Goal: Information Seeking & Learning: Check status

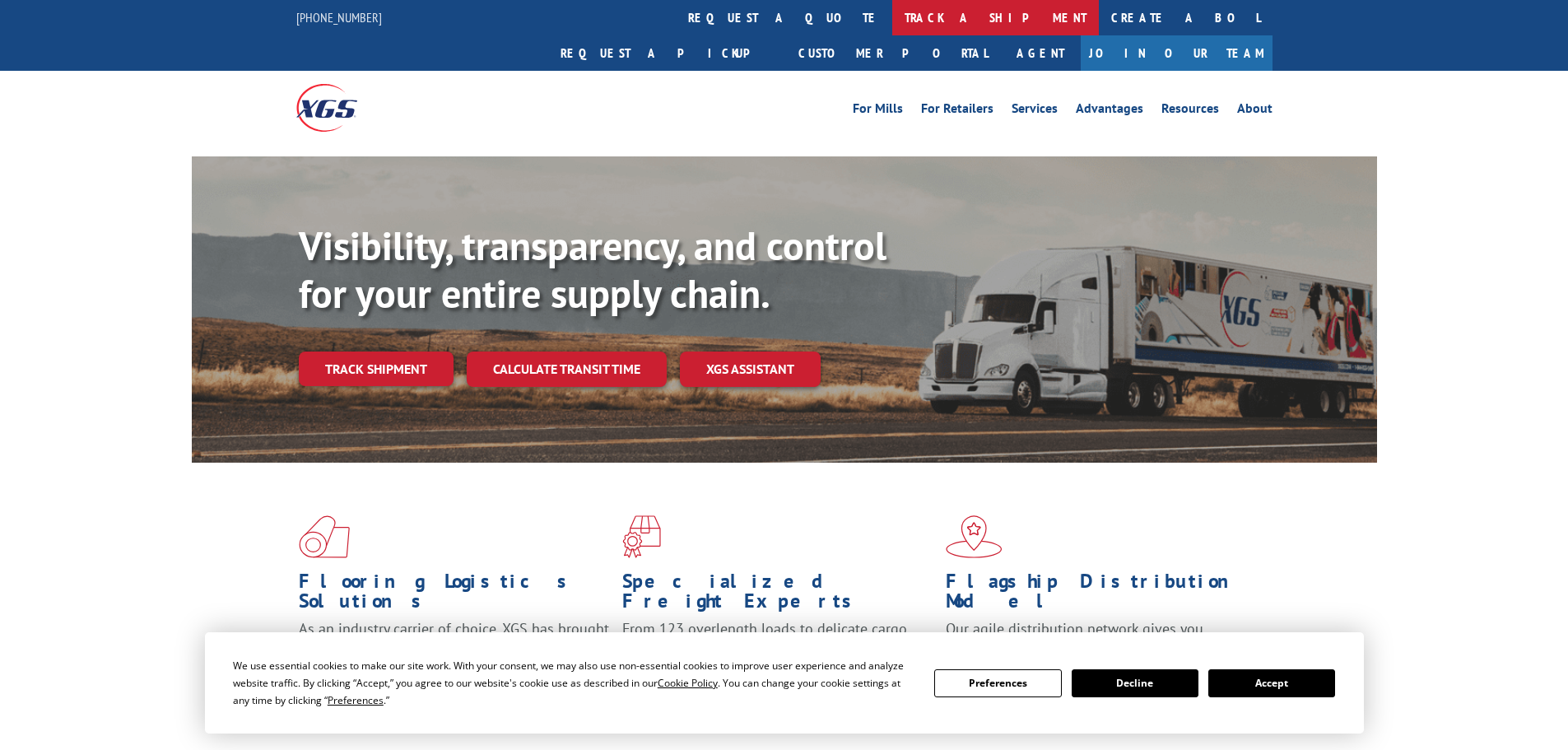
click at [892, 25] on link "track a shipment" at bounding box center [995, 17] width 206 height 36
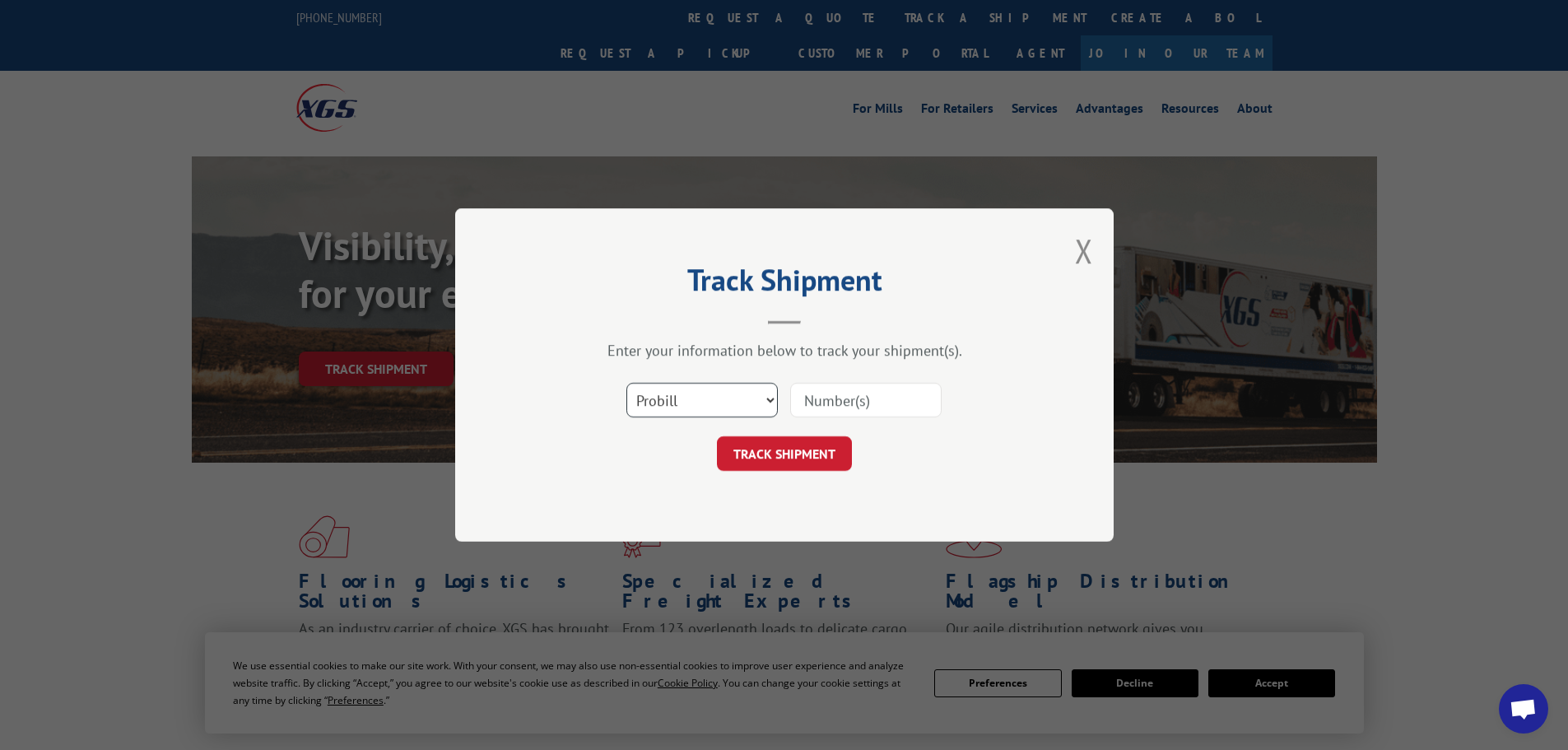
click at [694, 394] on select "Select category... Probill BOL PO" at bounding box center [702, 400] width 151 height 35
select select "bol"
click at [627, 383] on select "Select category... Probill BOL PO" at bounding box center [702, 400] width 151 height 35
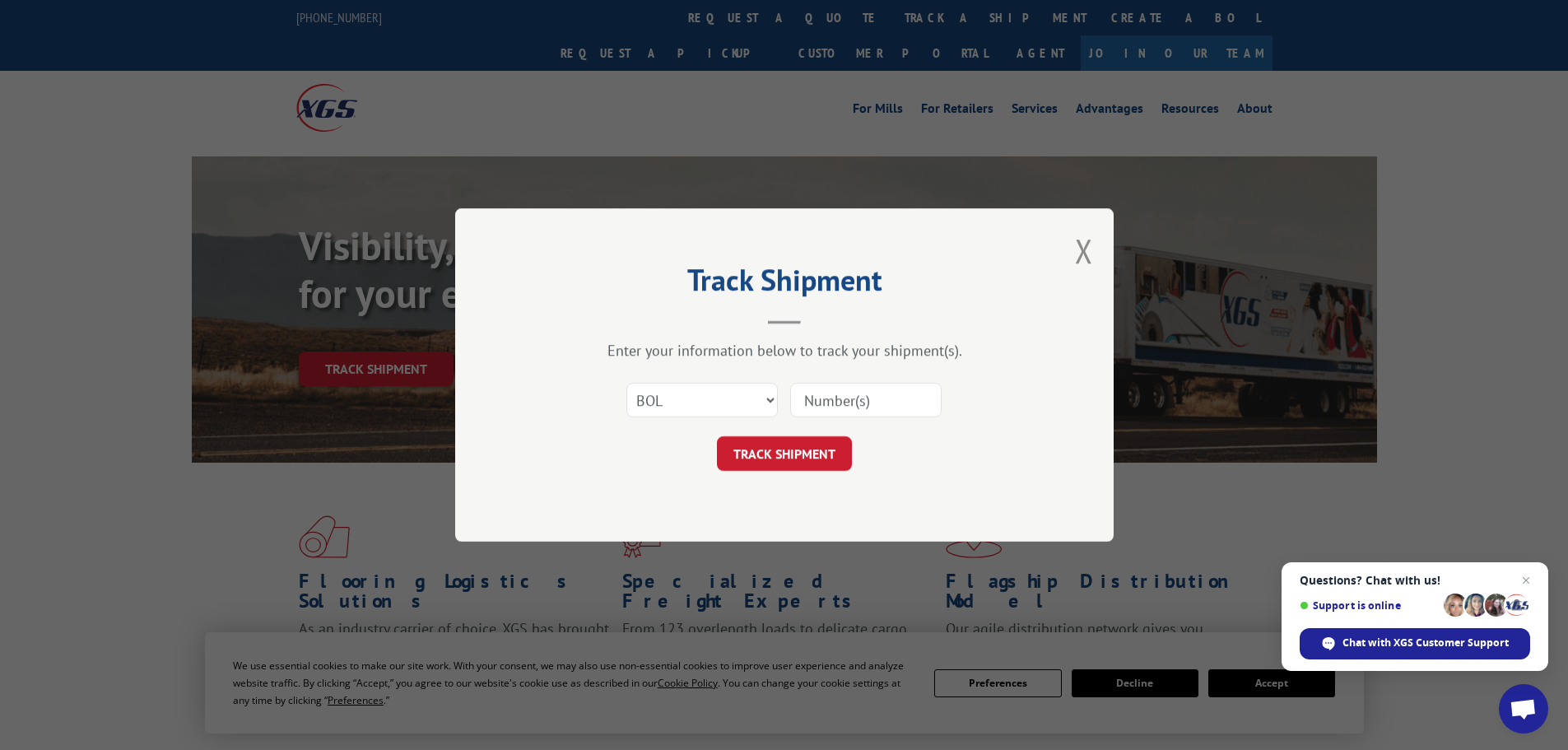
click at [812, 405] on input at bounding box center [866, 400] width 151 height 35
paste input "5199294"
type input "5199294"
click at [794, 451] on button "TRACK SHIPMENT" at bounding box center [784, 453] width 135 height 35
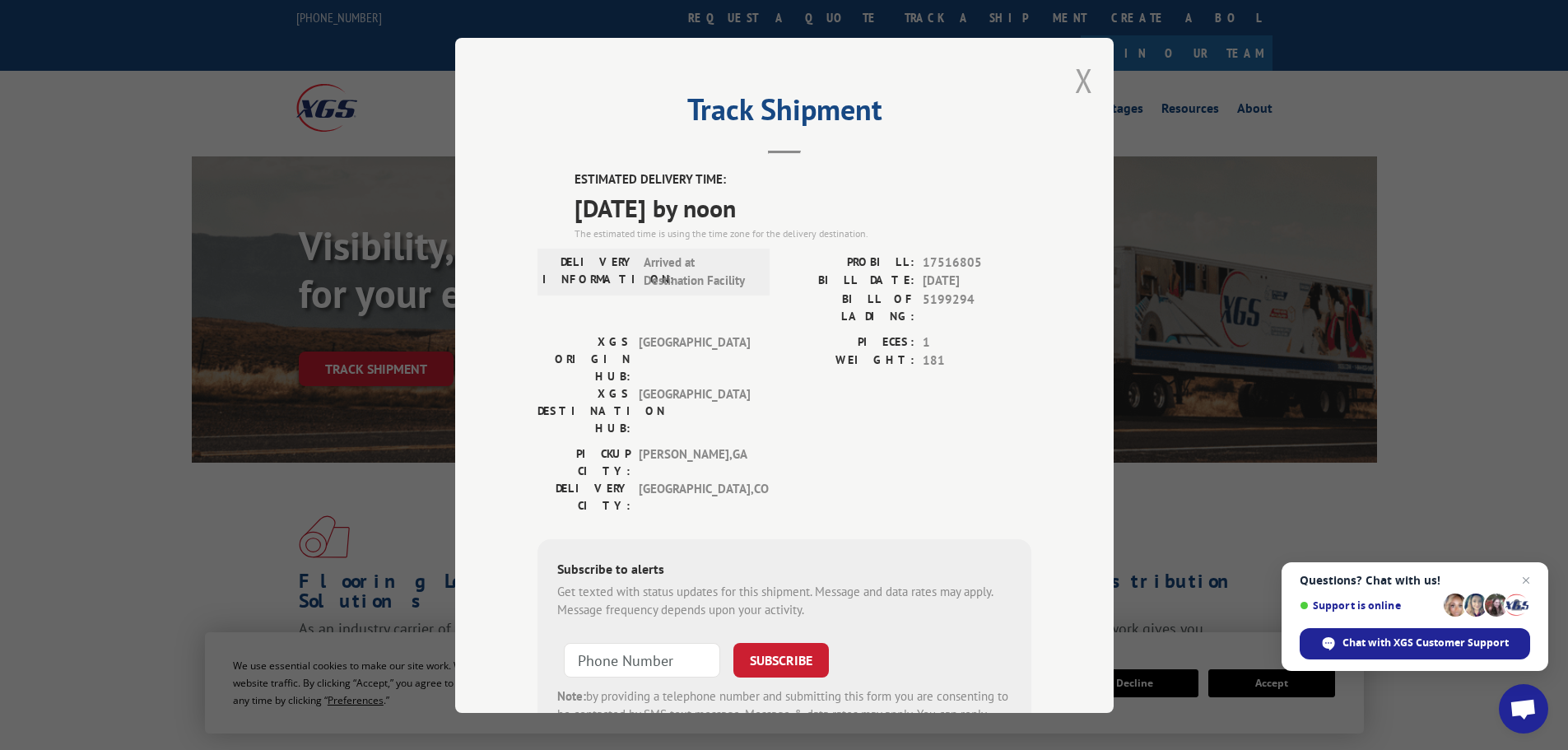
click at [1082, 79] on button "Close modal" at bounding box center [1083, 80] width 18 height 44
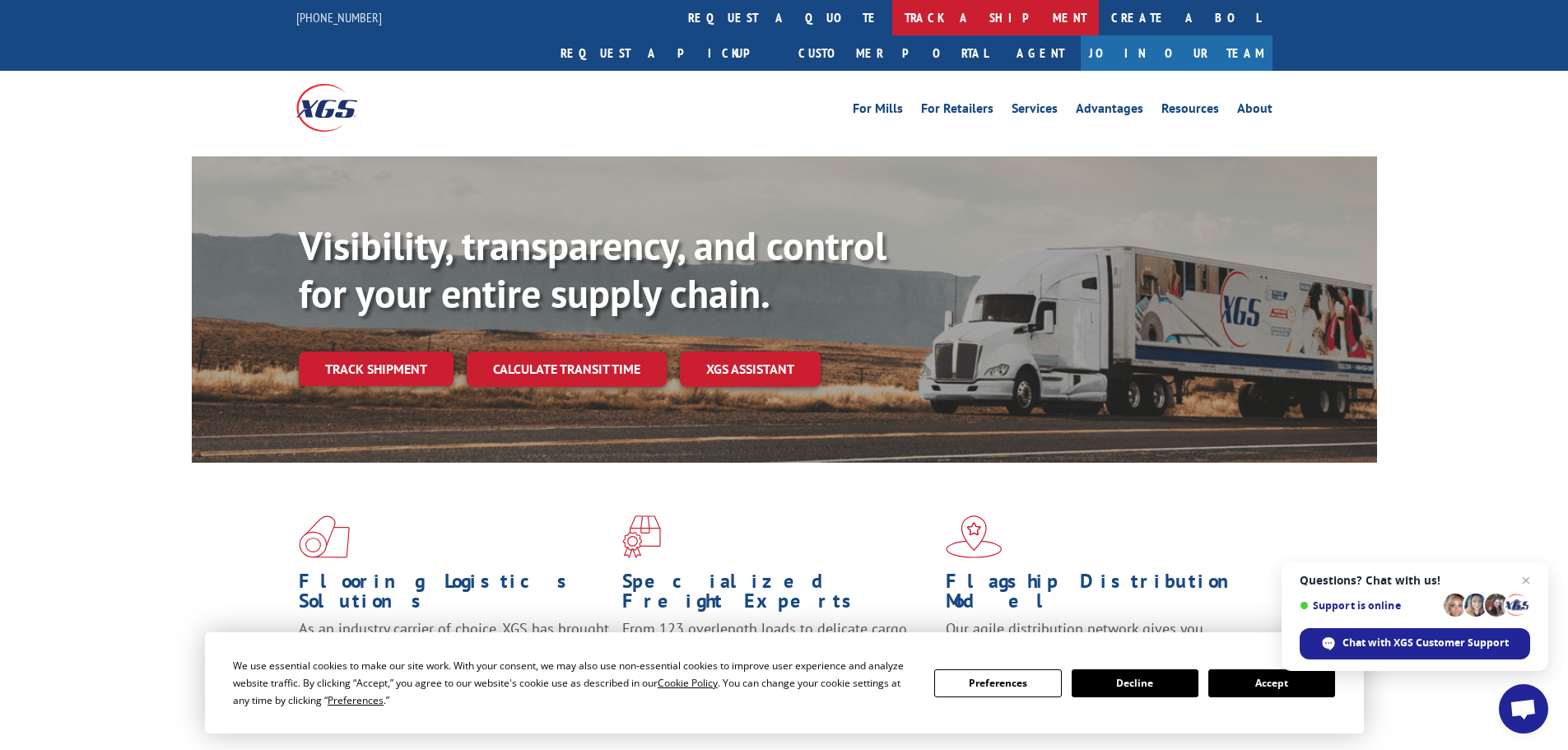
click at [892, 14] on link "track a shipment" at bounding box center [995, 17] width 206 height 36
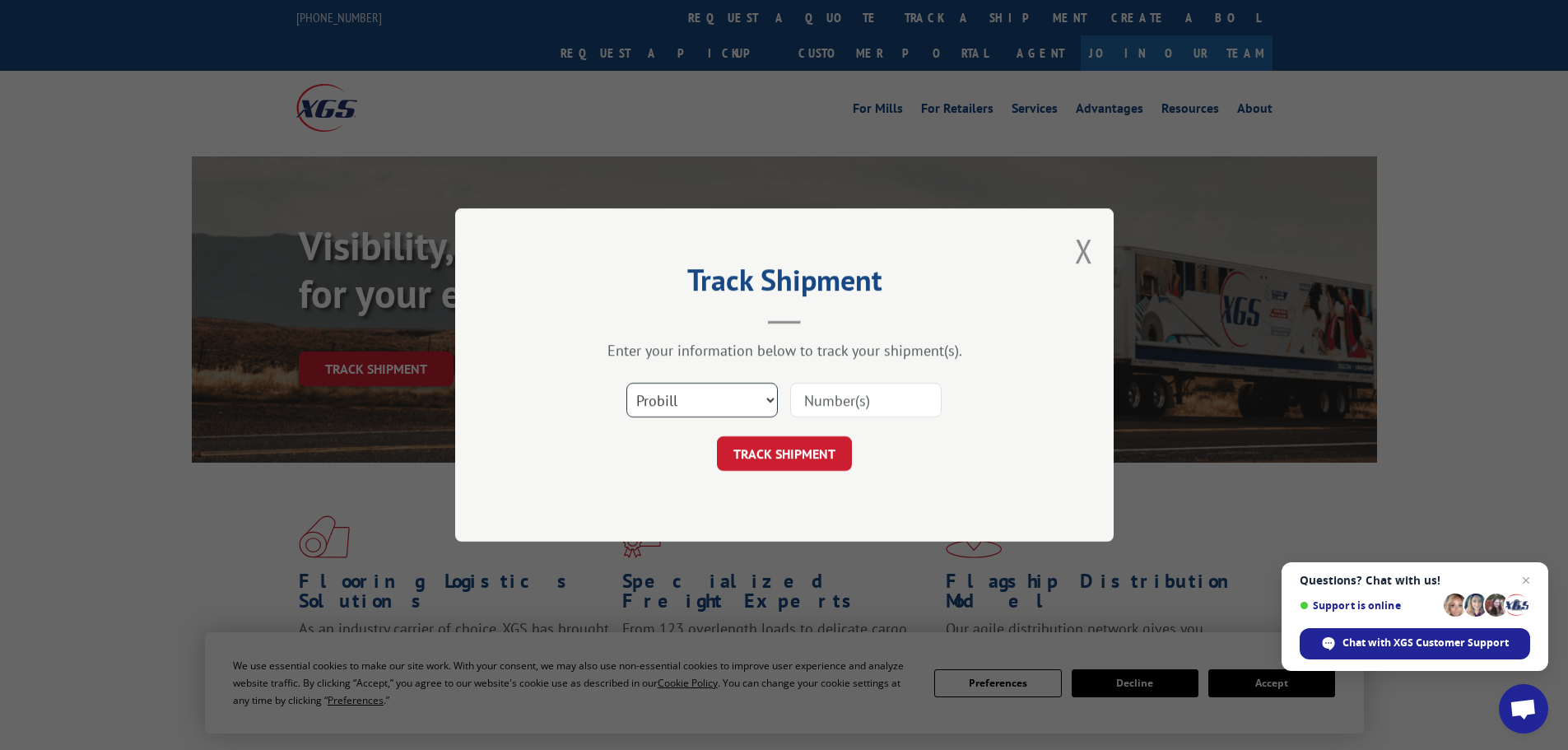
click at [693, 414] on select "Select category... Probill BOL PO" at bounding box center [702, 400] width 151 height 35
select select "bol"
click at [627, 383] on select "Select category... Probill BOL PO" at bounding box center [702, 400] width 151 height 35
click at [800, 403] on input at bounding box center [866, 400] width 151 height 35
paste input "5199294"
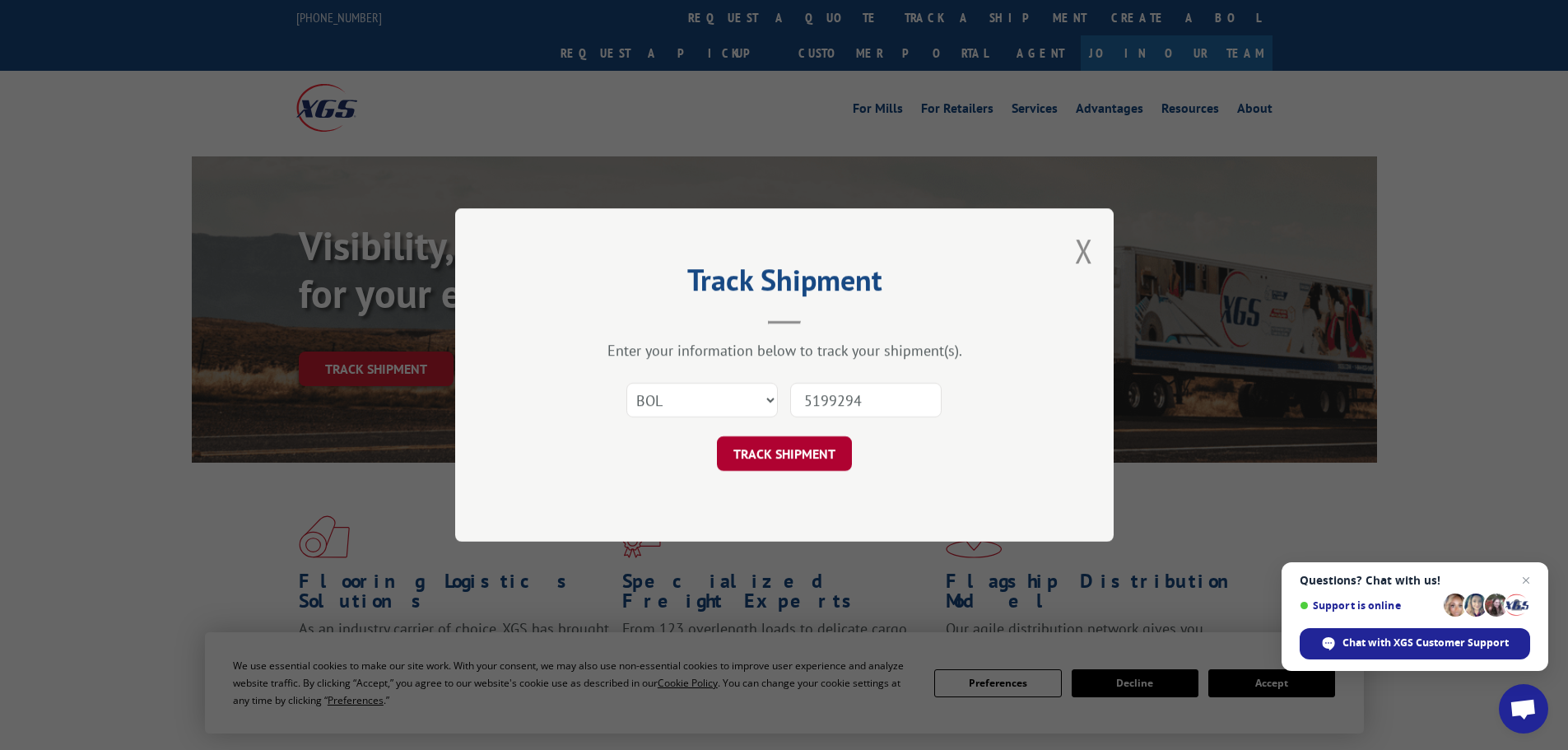
type input "5199294"
click at [791, 456] on button "TRACK SHIPMENT" at bounding box center [784, 453] width 135 height 35
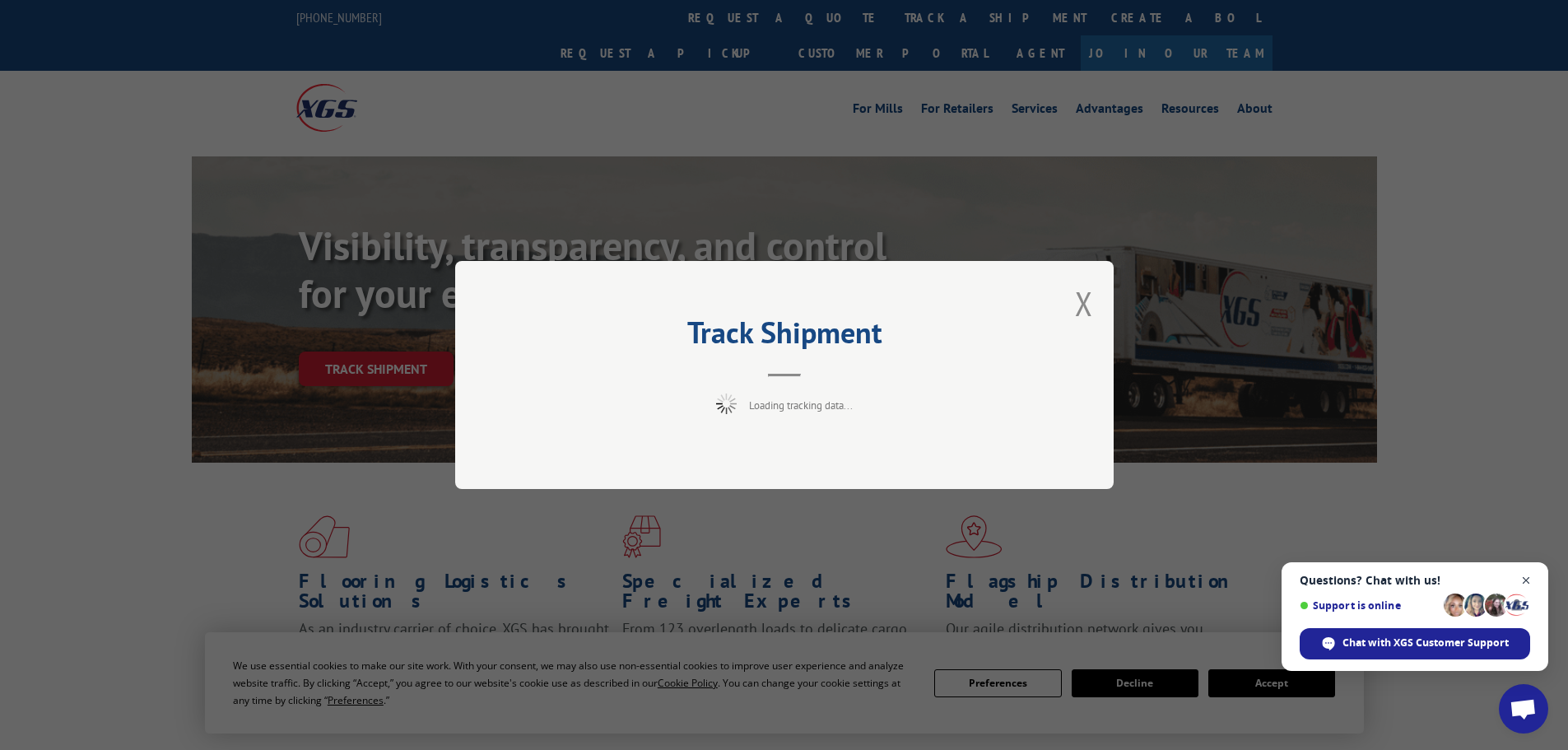
click at [1528, 578] on span "Close chat" at bounding box center [1526, 581] width 21 height 21
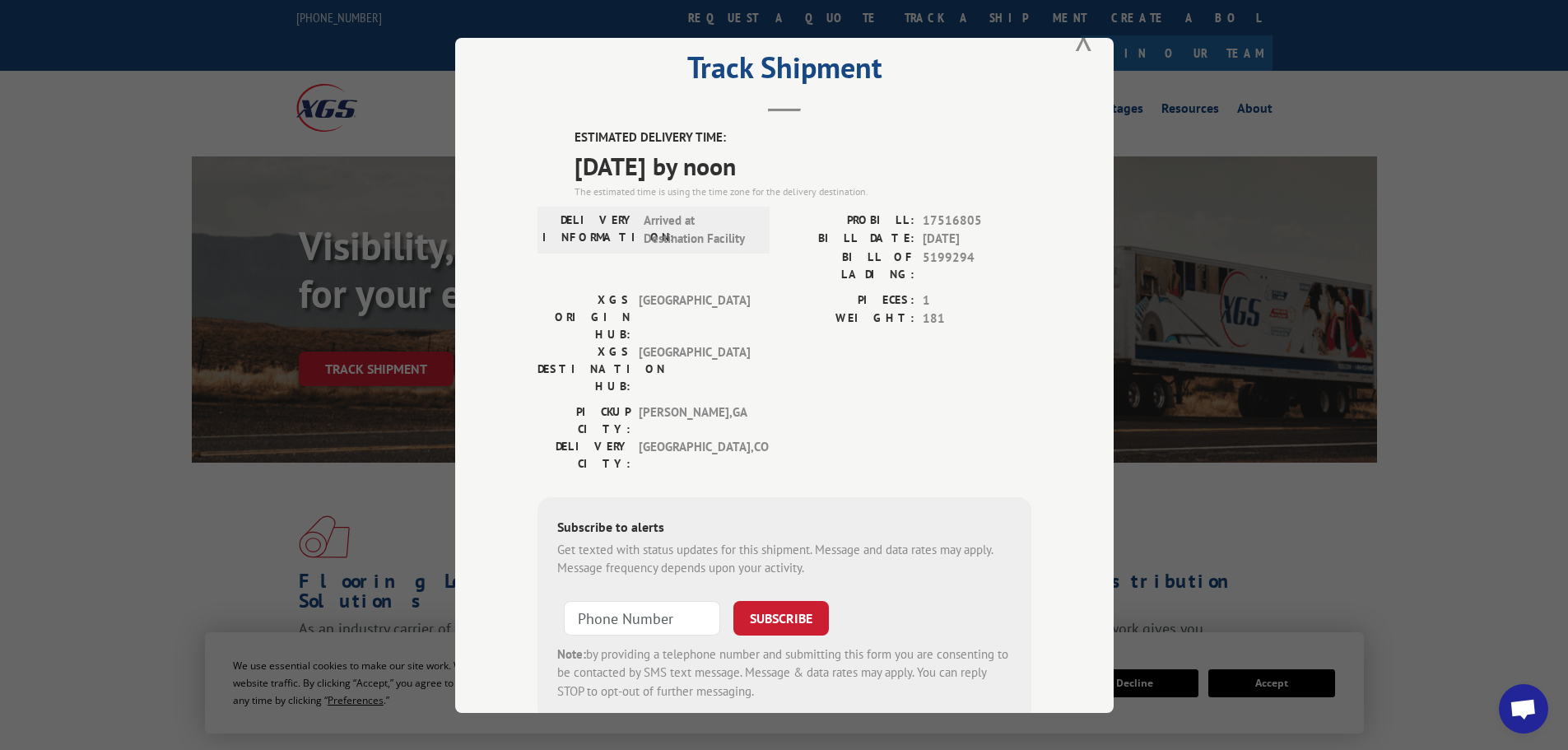
scroll to position [66, 0]
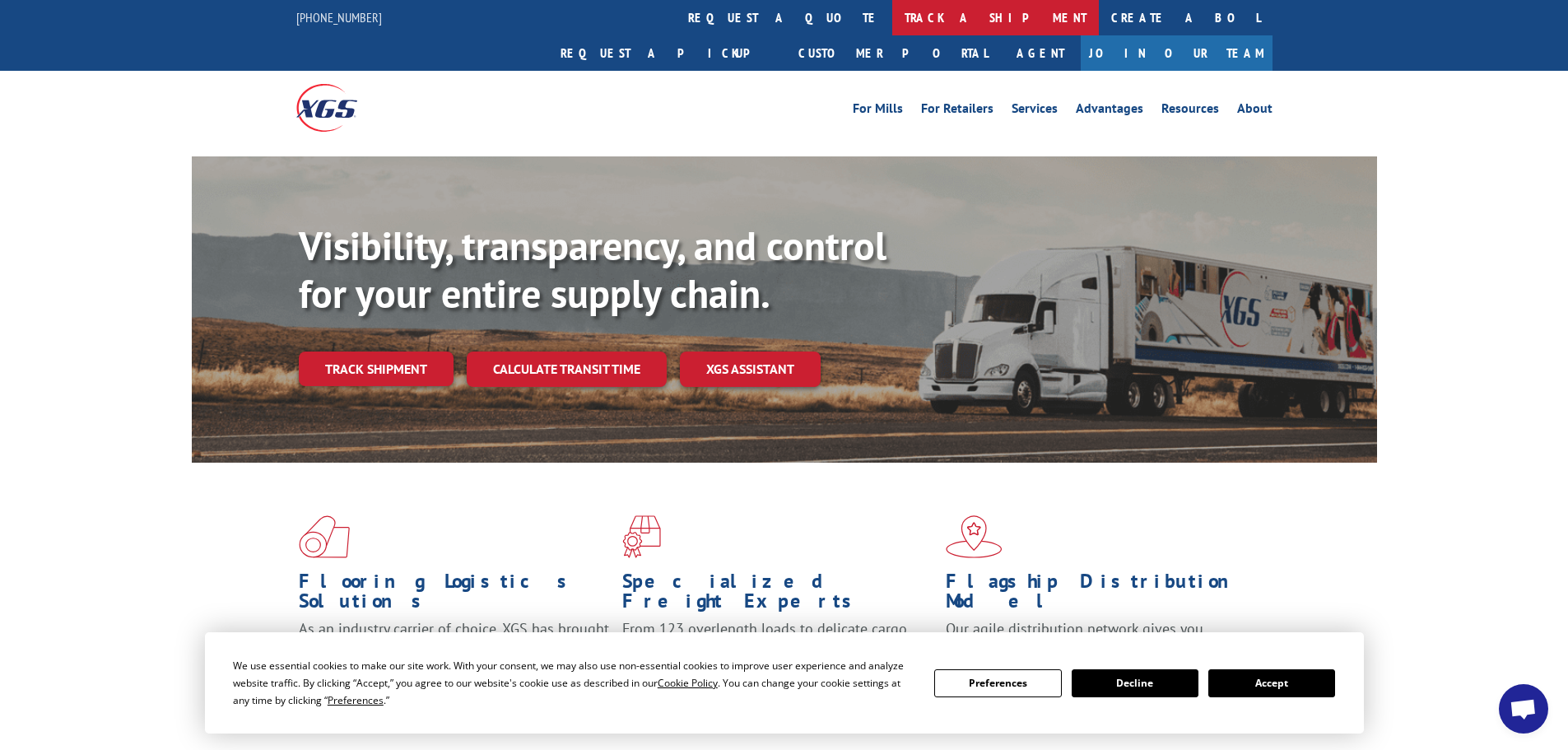
click at [892, 17] on link "track a shipment" at bounding box center [995, 17] width 206 height 36
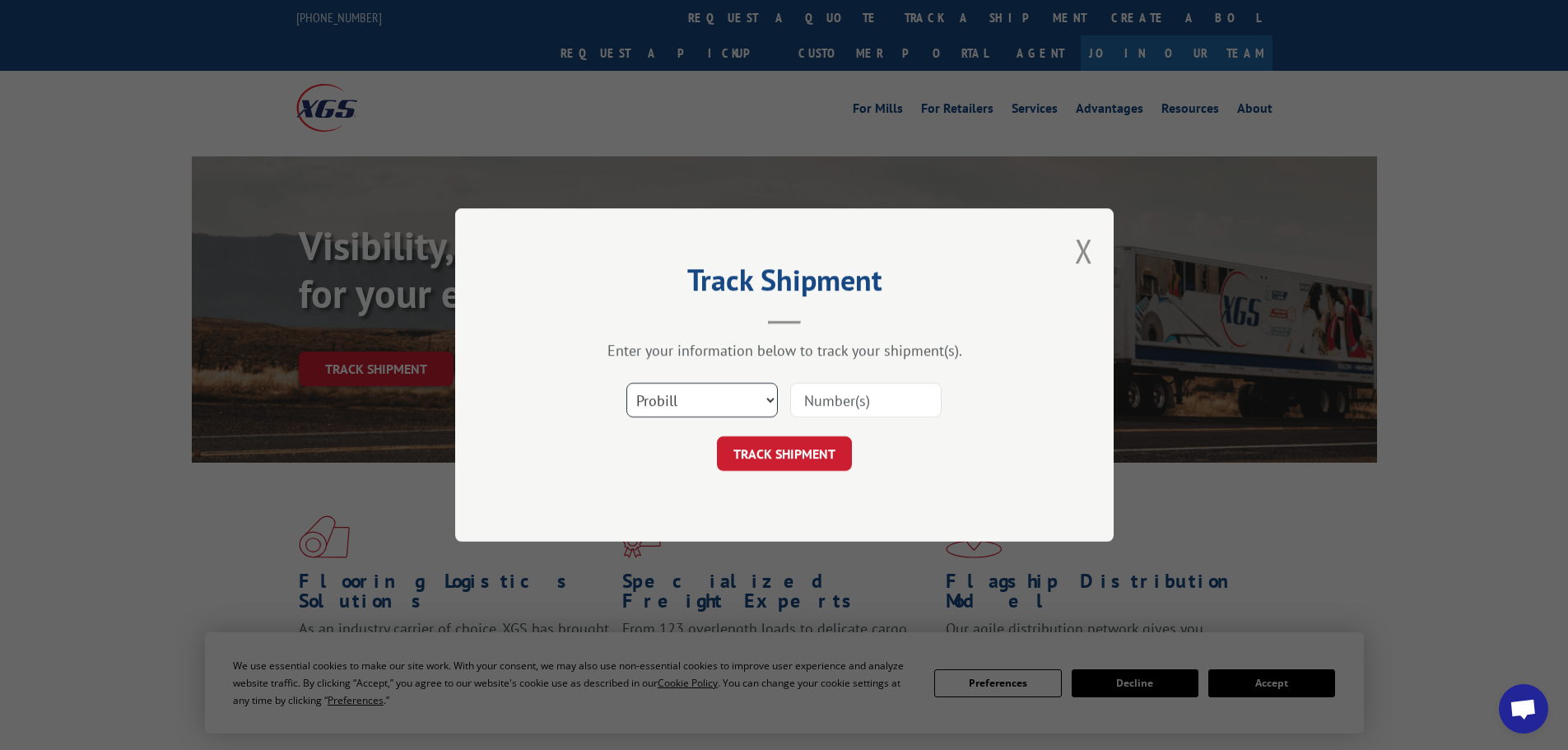
click at [735, 390] on select "Select category... Probill BOL PO" at bounding box center [702, 400] width 151 height 35
select select "bol"
click at [627, 383] on select "Select category... Probill BOL PO" at bounding box center [702, 400] width 151 height 35
click at [828, 409] on input at bounding box center [866, 400] width 151 height 35
paste input "6025447"
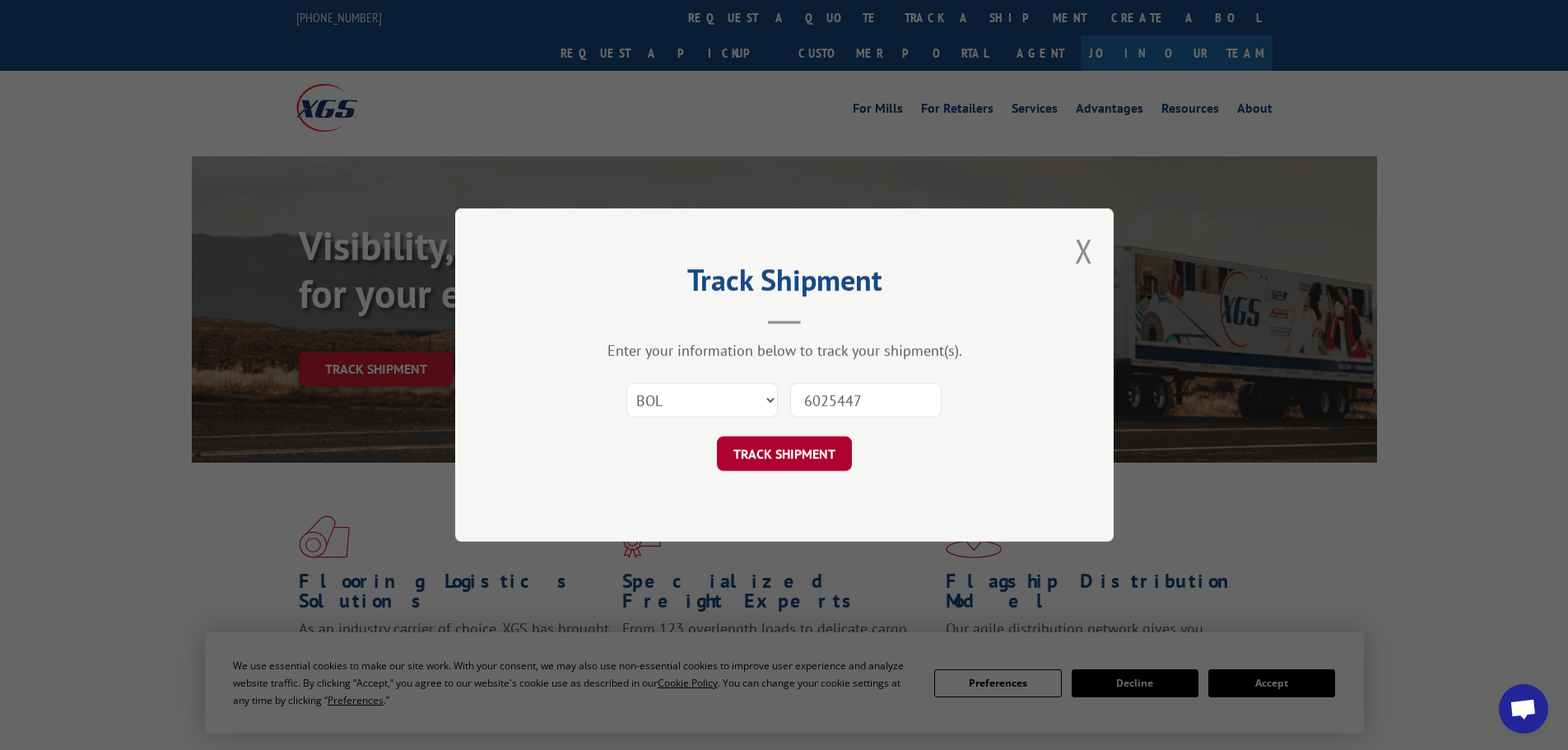
type input "6025447"
click at [810, 452] on button "TRACK SHIPMENT" at bounding box center [784, 453] width 135 height 35
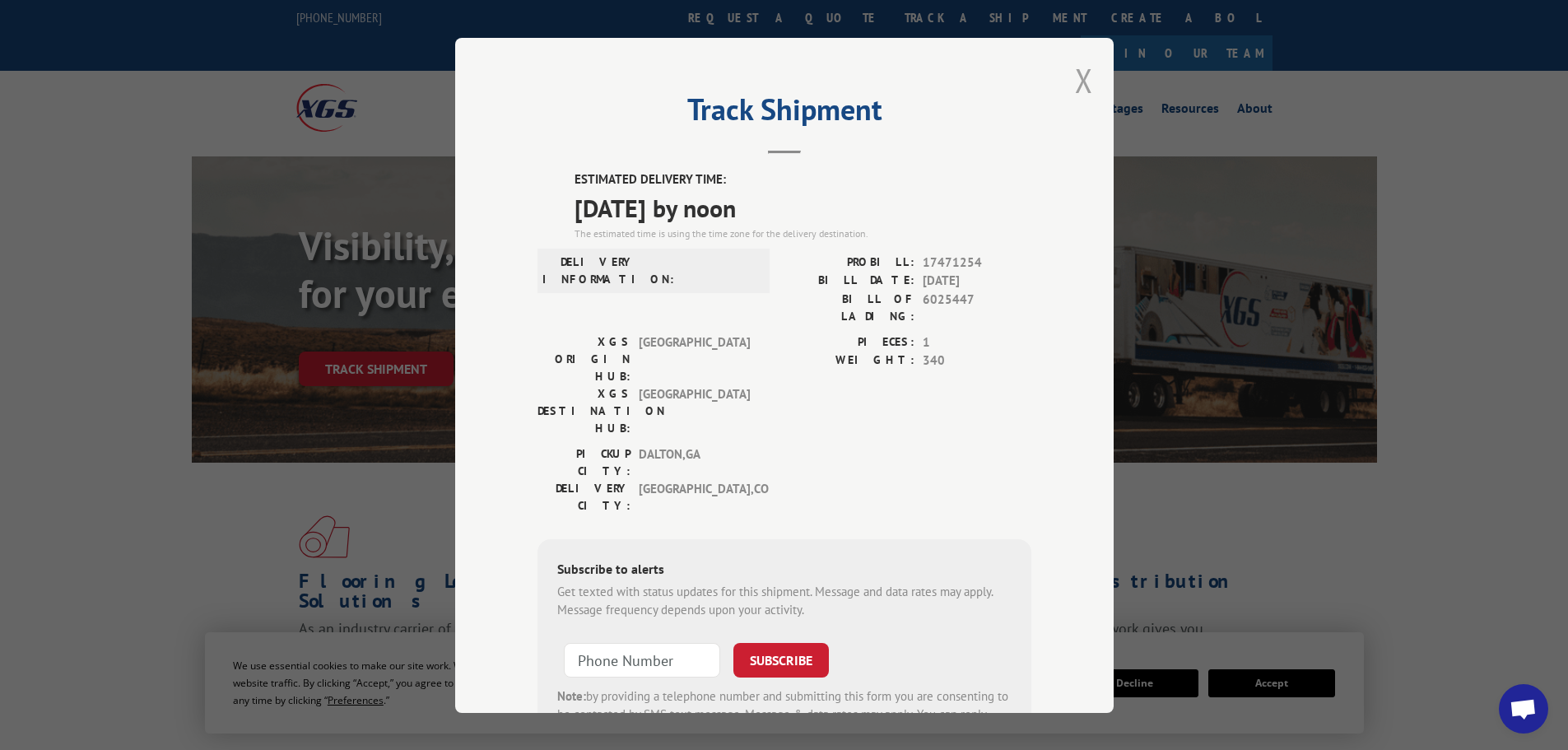
click at [1078, 81] on button "Close modal" at bounding box center [1083, 80] width 18 height 44
